Goal: Task Accomplishment & Management: Manage account settings

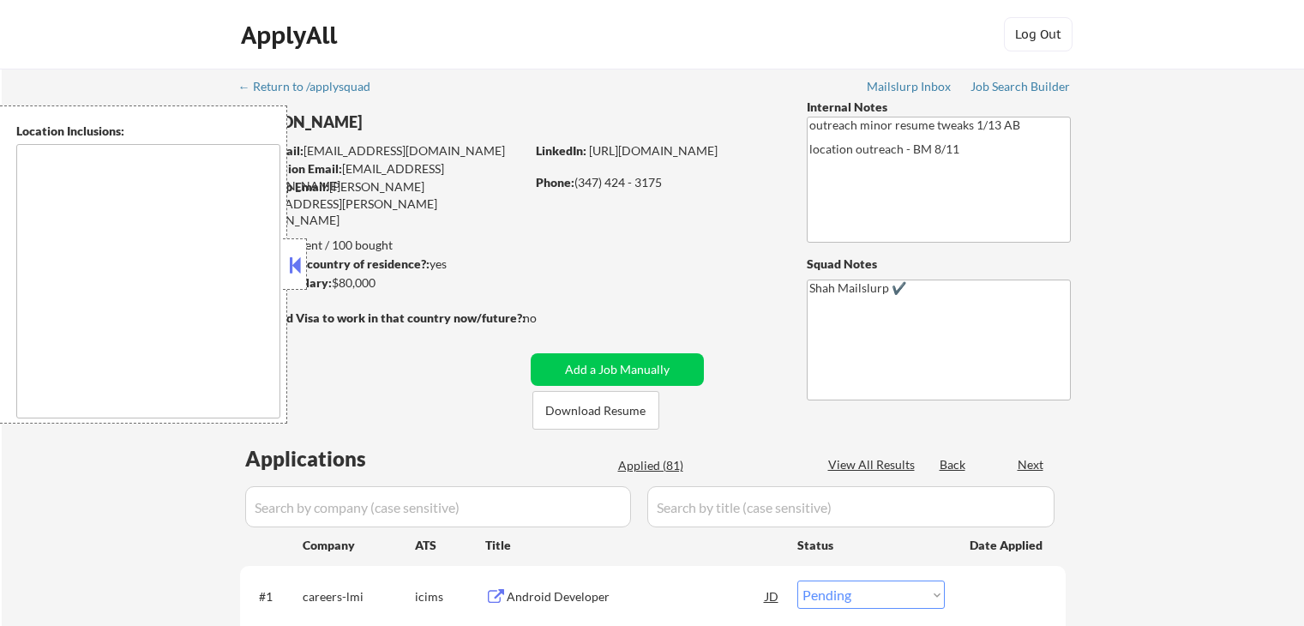
select select ""pending""
type textarea "[GEOGRAPHIC_DATA], [GEOGRAPHIC_DATA] [GEOGRAPHIC_DATA], [GEOGRAPHIC_DATA] [GEOG…"
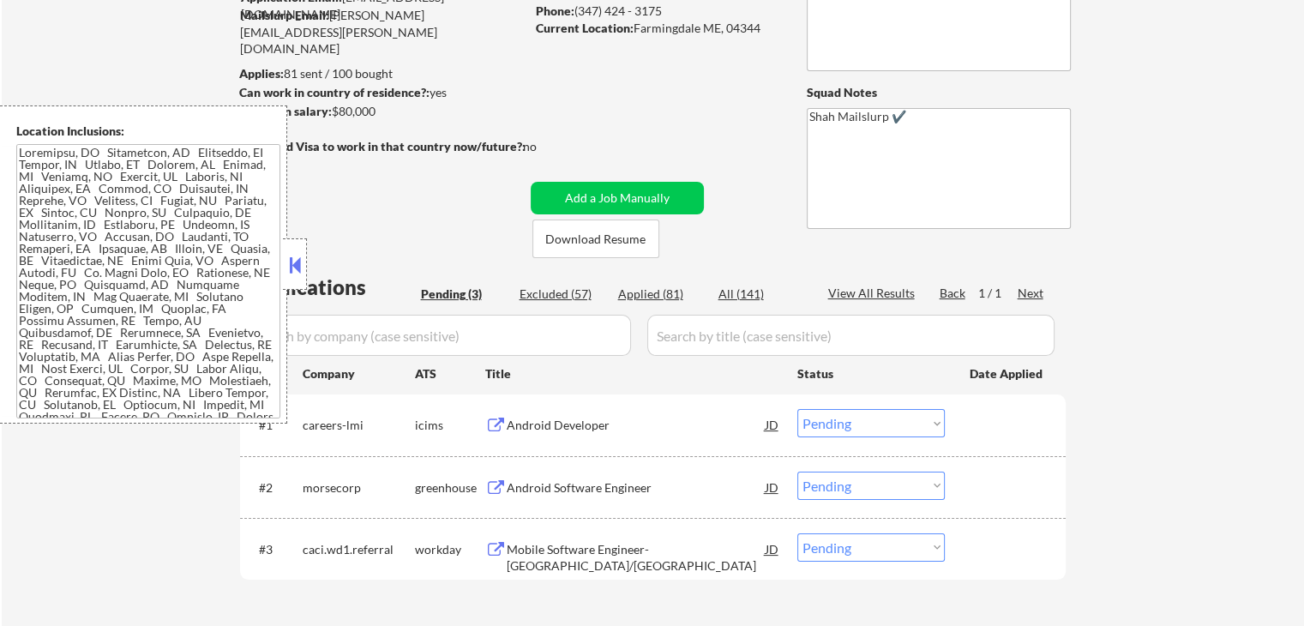
scroll to position [257, 0]
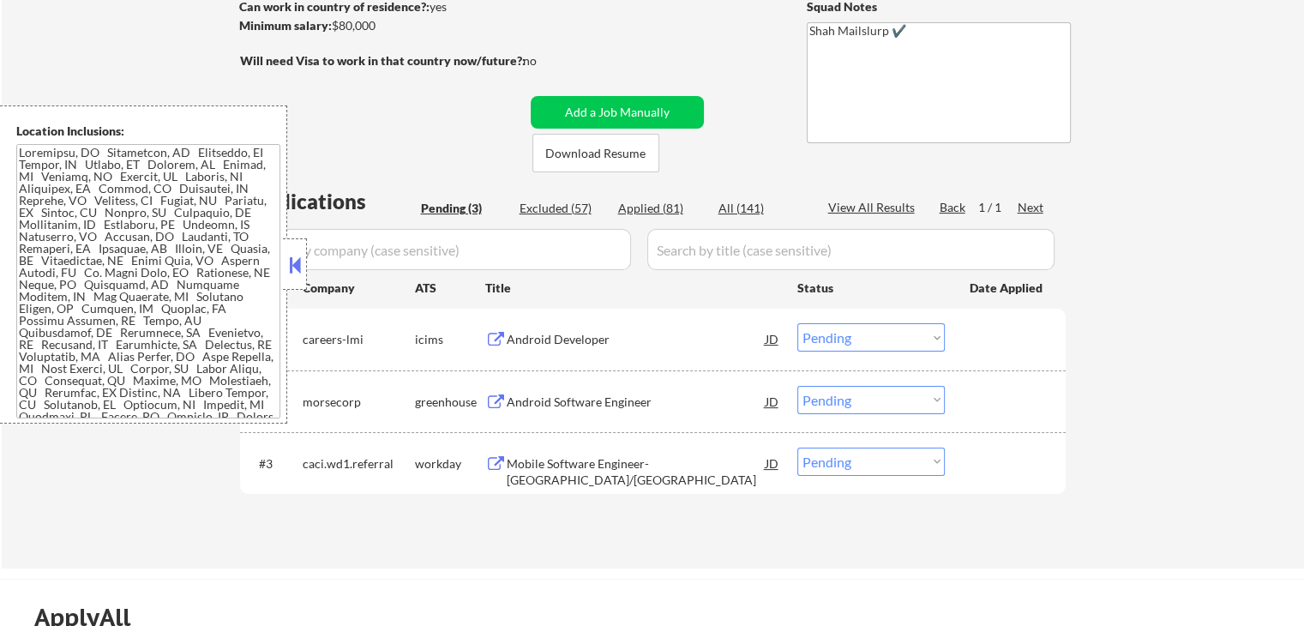
click at [1248, 134] on div "← Return to /applysquad Mailslurp Inbox Job Search Builder [PERSON_NAME] User E…" at bounding box center [653, 189] width 1302 height 757
click at [586, 346] on div "Android Developer" at bounding box center [636, 339] width 259 height 17
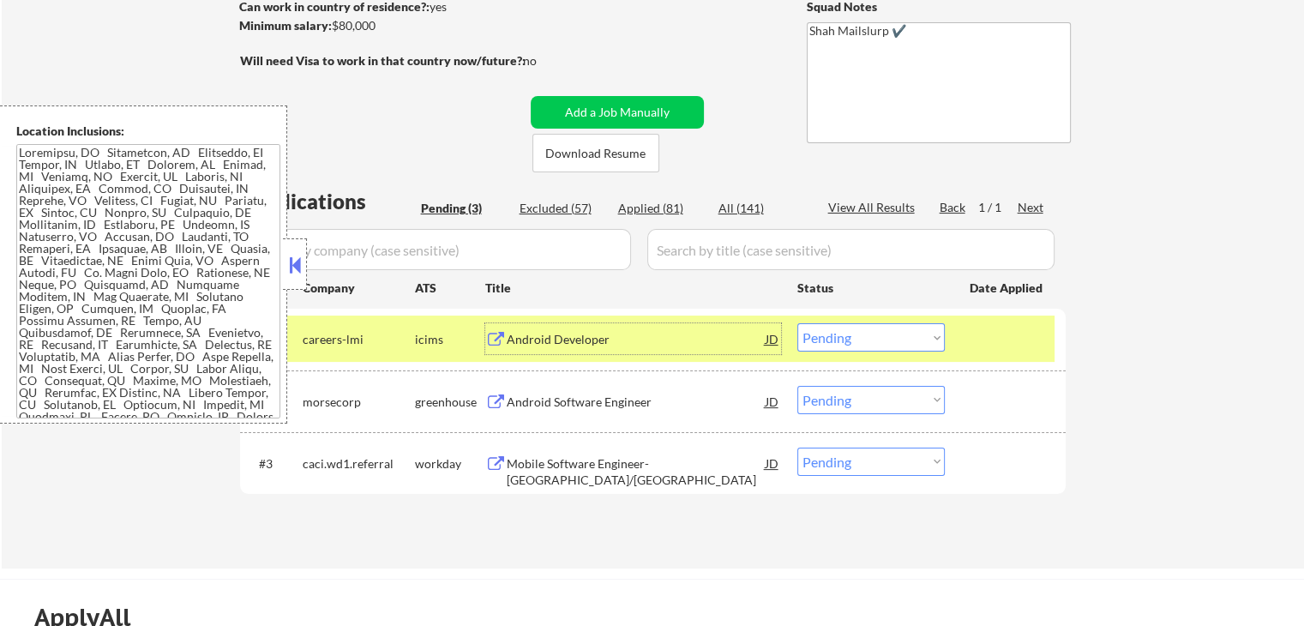
click at [637, 394] on div "Android Software Engineer" at bounding box center [636, 402] width 259 height 17
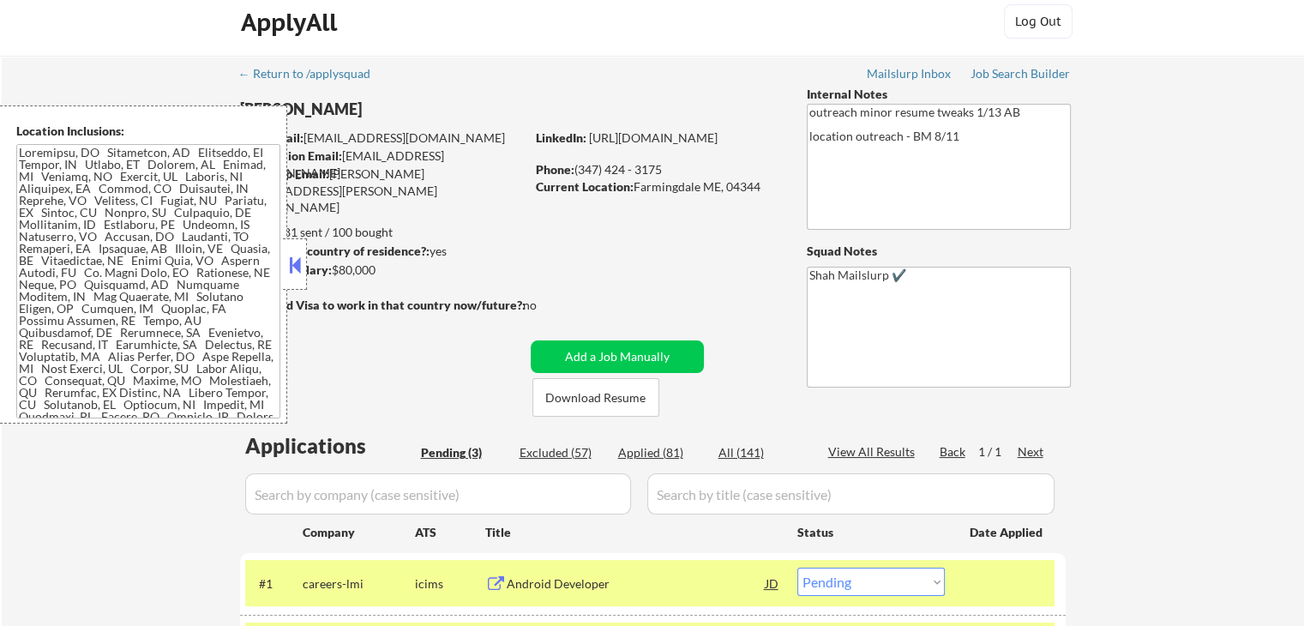
scroll to position [429, 0]
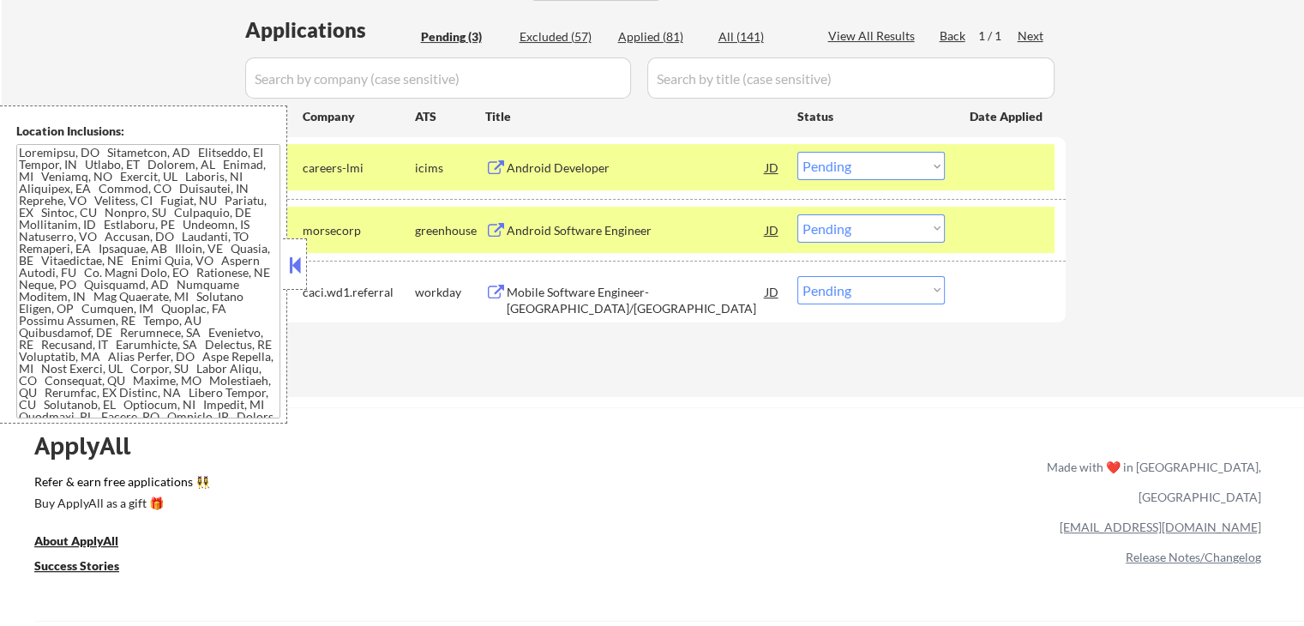
click at [875, 232] on select "Choose an option... Pending Applied Excluded (Questions) Excluded (Expired) Exc…" at bounding box center [870, 228] width 147 height 28
click at [797, 214] on select "Choose an option... Pending Applied Excluded (Questions) Excluded (Expired) Exc…" at bounding box center [870, 228] width 147 height 28
click at [865, 170] on select "Choose an option... Pending Applied Excluded (Questions) Excluded (Expired) Exc…" at bounding box center [870, 166] width 147 height 28
select select ""pending""
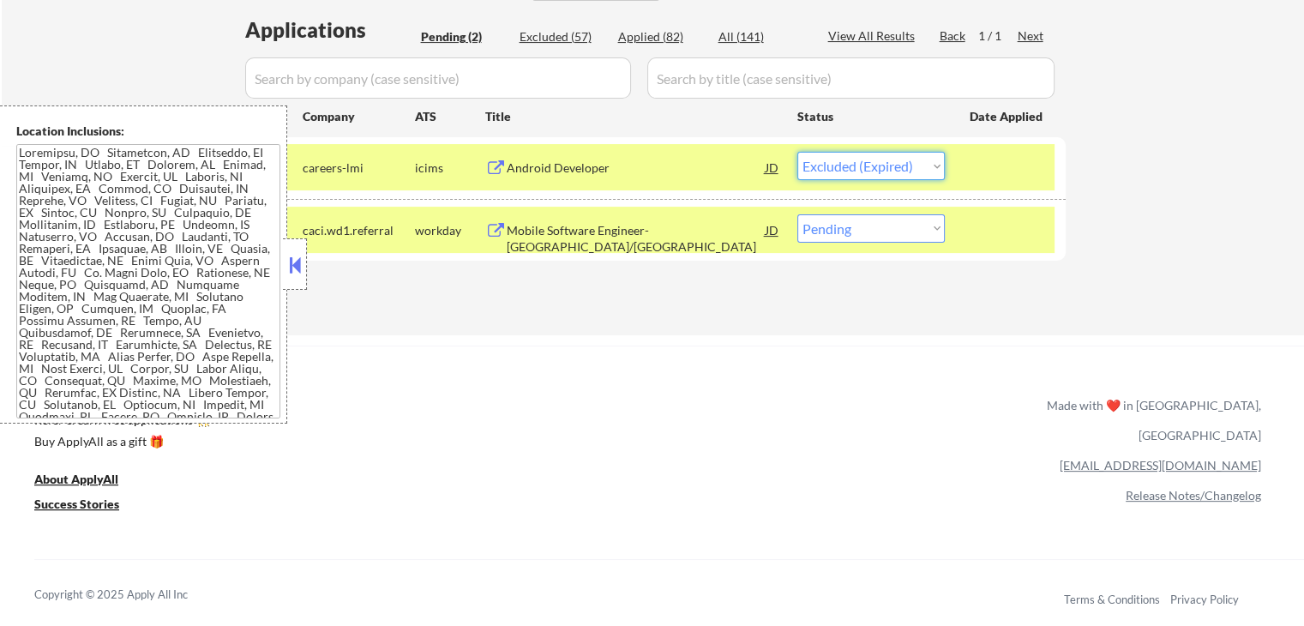
click at [797, 152] on select "Choose an option... Pending Applied Excluded (Questions) Excluded (Expired) Exc…" at bounding box center [870, 166] width 147 height 28
click at [663, 231] on div "Mobile Software Engineer- [GEOGRAPHIC_DATA]/[GEOGRAPHIC_DATA]" at bounding box center [636, 238] width 259 height 33
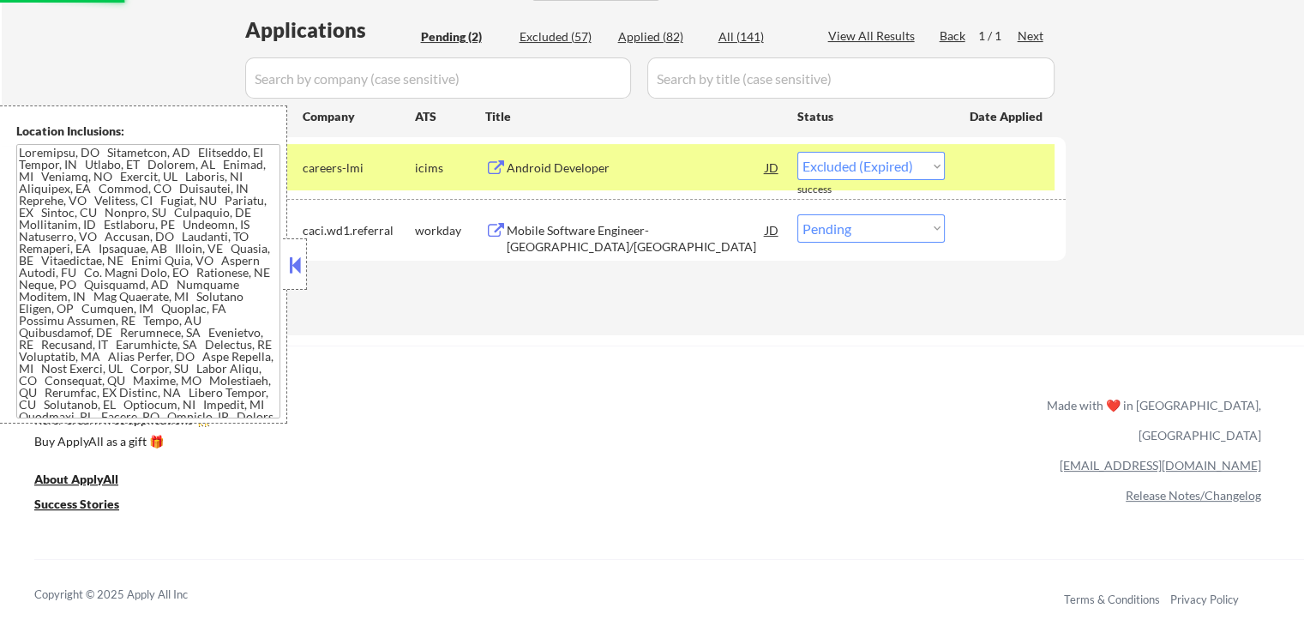
select select ""pending""
